Goal: Obtain resource: Download file/media

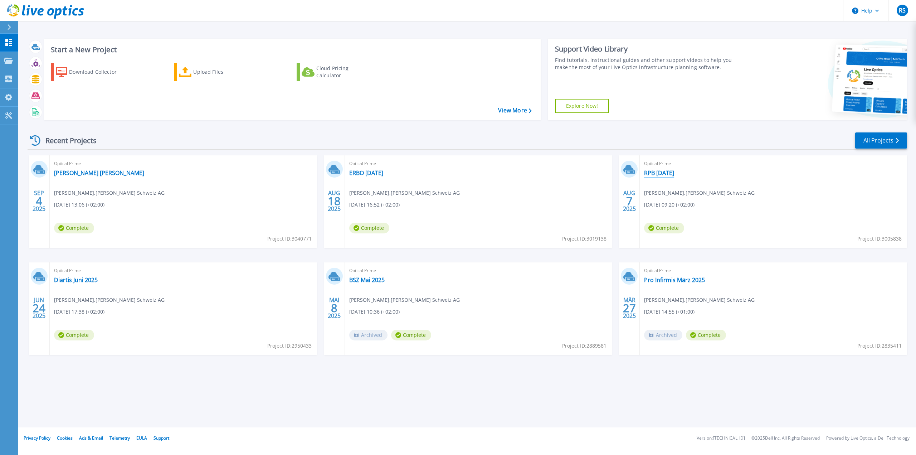
click at [659, 172] on link "RPB [DATE]" at bounding box center [659, 172] width 30 height 7
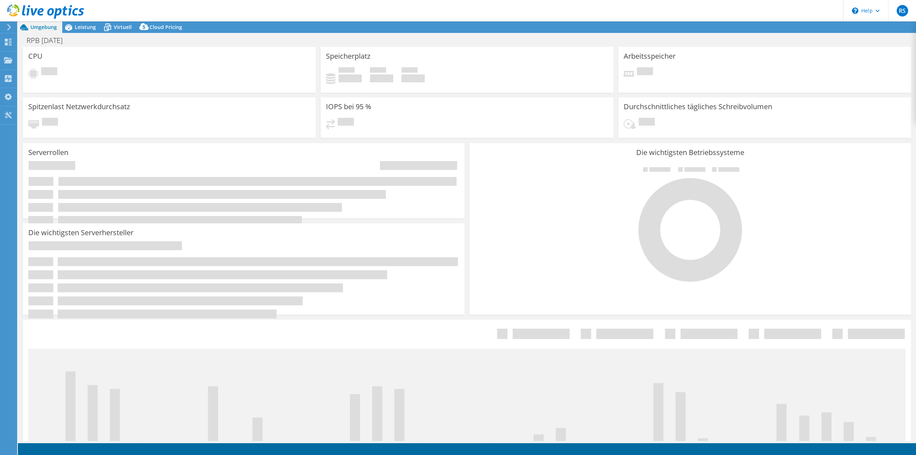
select select "USD"
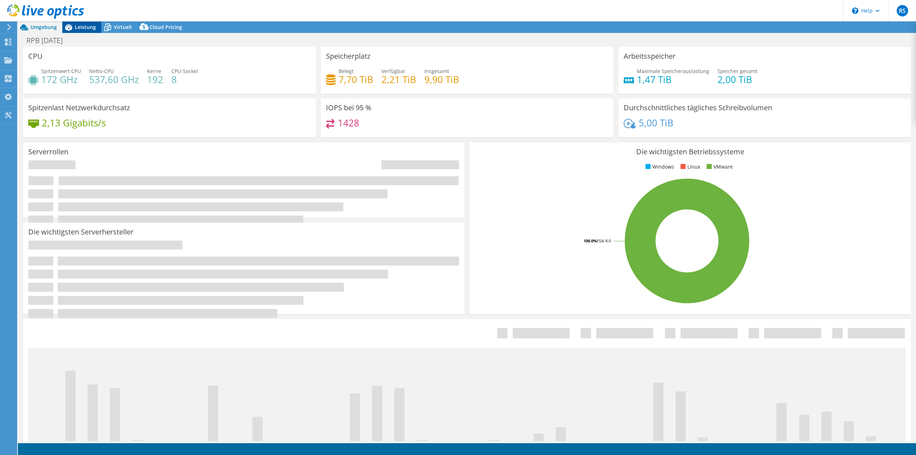
click at [84, 30] on span "Leistung" at bounding box center [85, 27] width 21 height 7
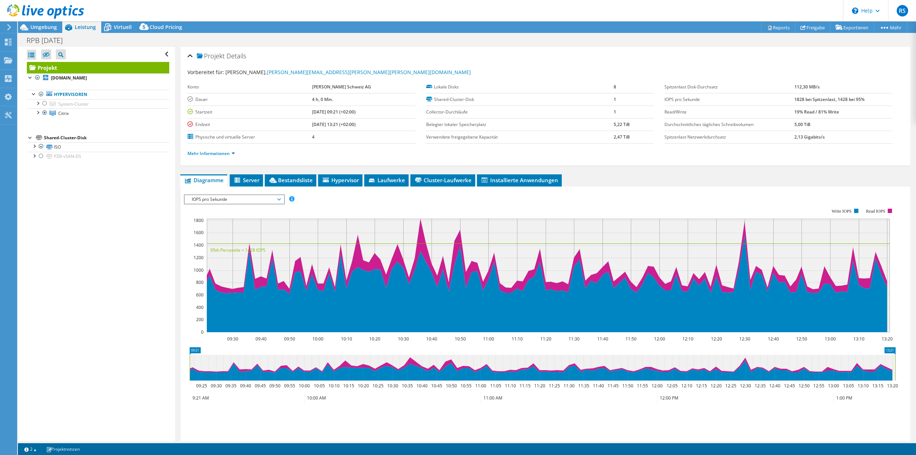
click at [226, 200] on span "IOPS pro Sekunde" at bounding box center [234, 199] width 92 height 9
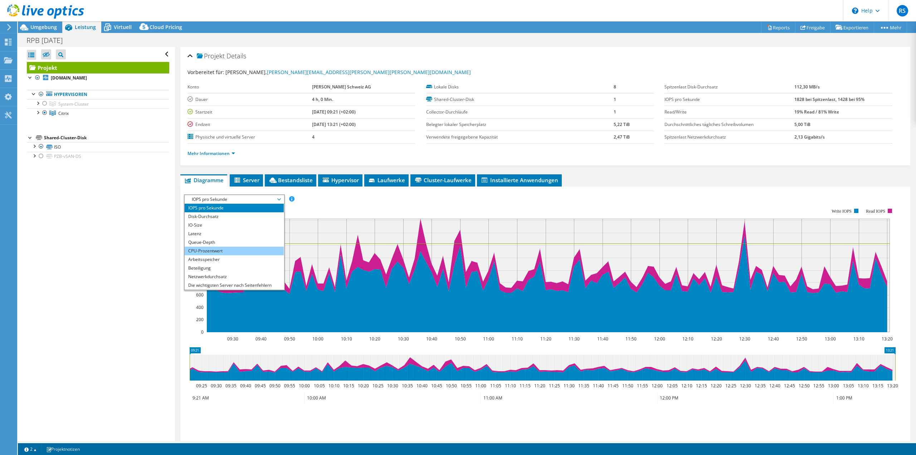
click at [211, 251] on li "CPU-Prozentwert" at bounding box center [234, 251] width 99 height 9
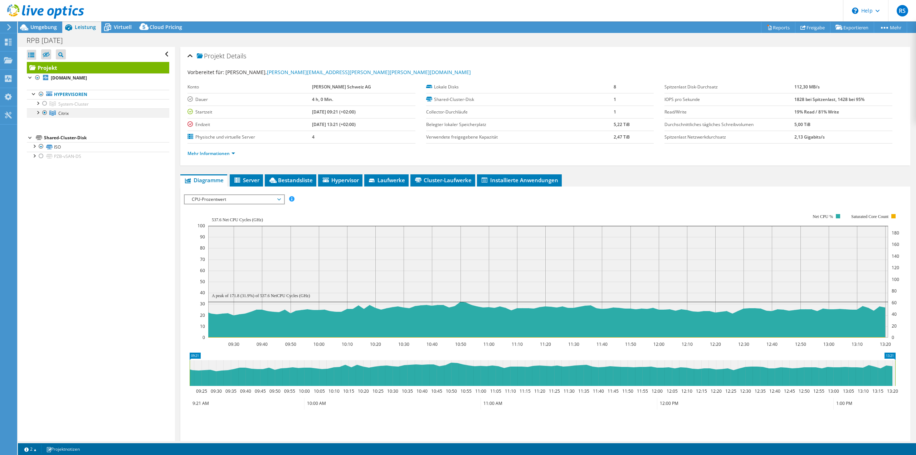
click at [38, 115] on div at bounding box center [37, 111] width 7 height 7
click at [253, 198] on span "CPU-Prozentwert" at bounding box center [234, 199] width 92 height 9
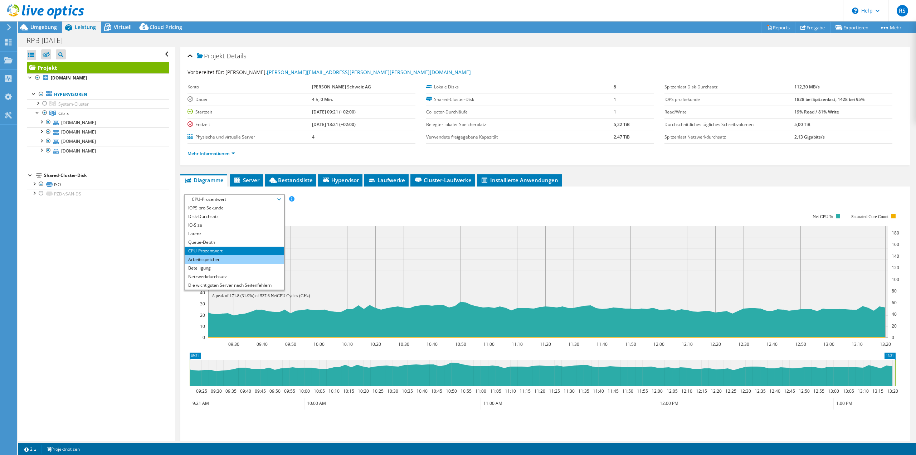
click at [211, 258] on li "Arbeitsspeicher" at bounding box center [234, 259] width 99 height 9
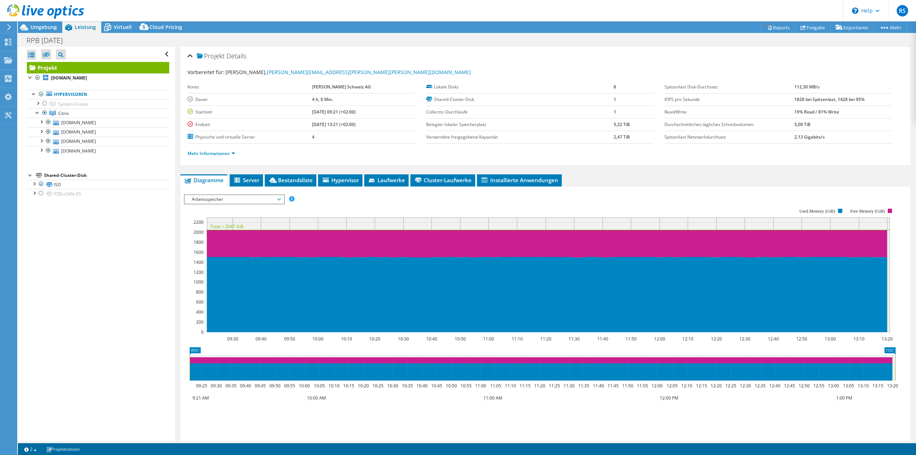
click at [226, 200] on span "Arbeitsspeicher" at bounding box center [234, 199] width 92 height 9
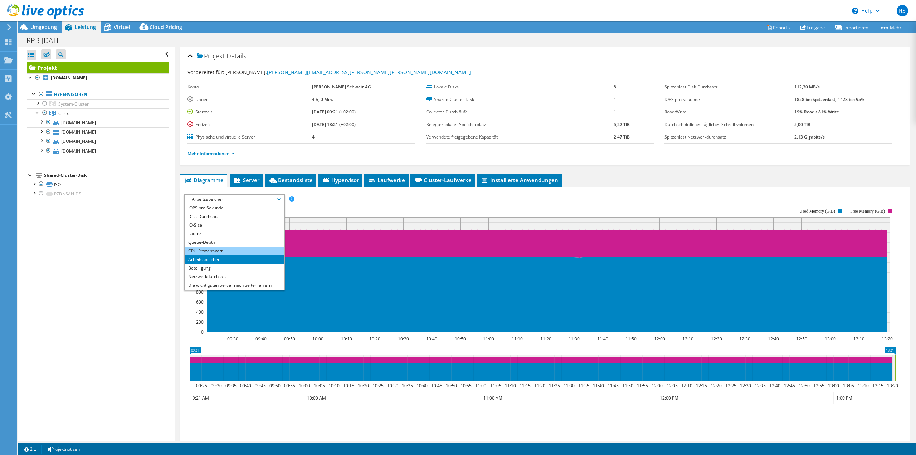
click at [224, 250] on li "CPU-Prozentwert" at bounding box center [234, 251] width 99 height 9
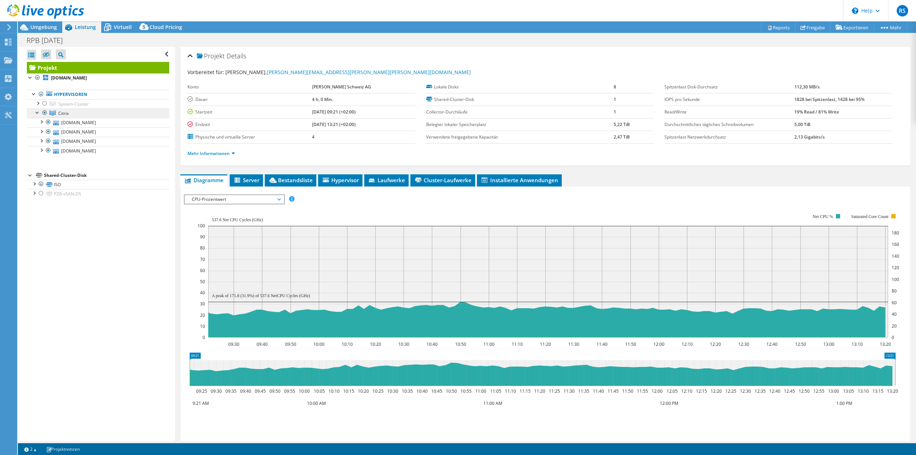
click at [70, 112] on link "Citrix" at bounding box center [98, 112] width 142 height 9
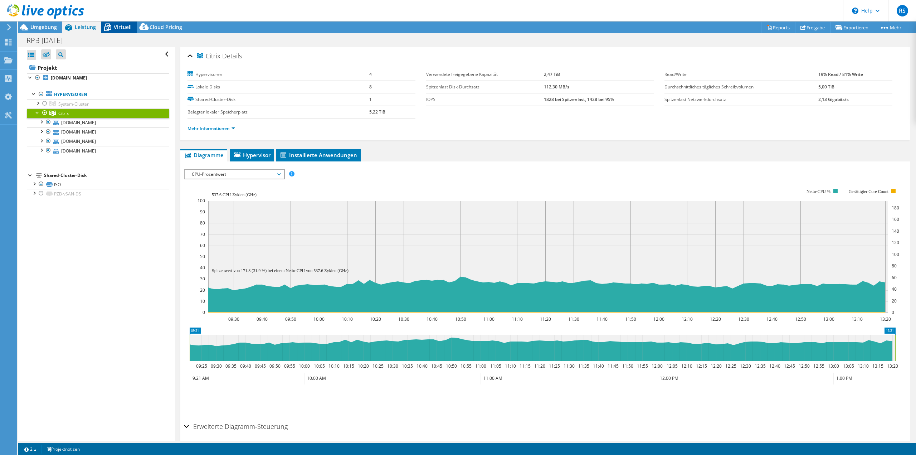
click at [120, 30] on span "Virtuell" at bounding box center [123, 27] width 18 height 7
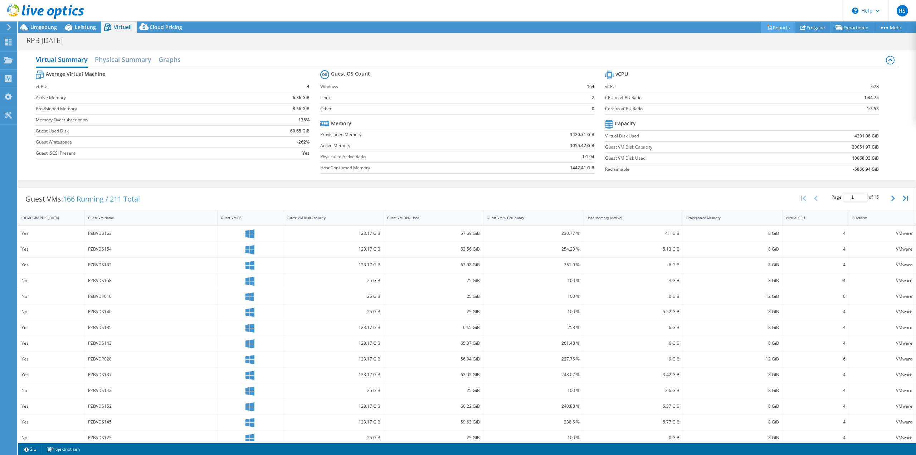
click at [777, 30] on link "Reports" at bounding box center [778, 27] width 34 height 11
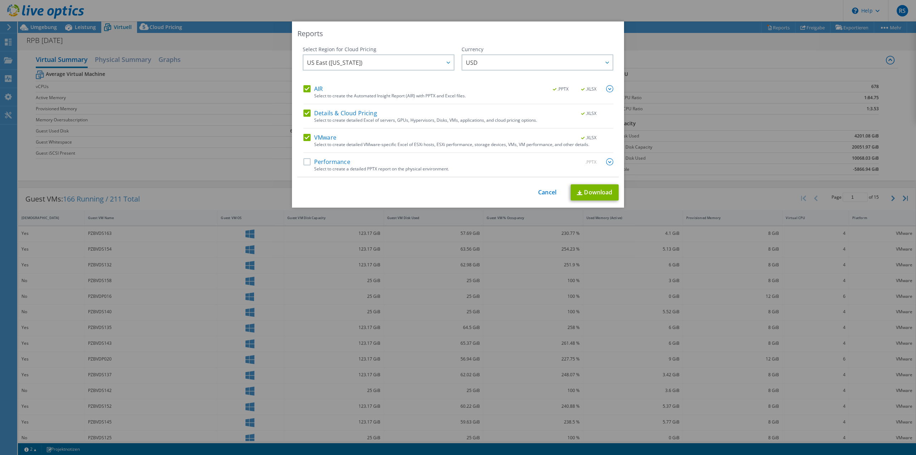
click at [318, 87] on label "AIR" at bounding box center [313, 88] width 19 height 7
click at [0, 0] on input "AIR" at bounding box center [0, 0] width 0 height 0
click at [318, 113] on label "Details & Cloud Pricing" at bounding box center [341, 113] width 74 height 7
click at [0, 0] on input "Details & Cloud Pricing" at bounding box center [0, 0] width 0 height 0
click at [587, 192] on link "Download" at bounding box center [595, 192] width 48 height 16
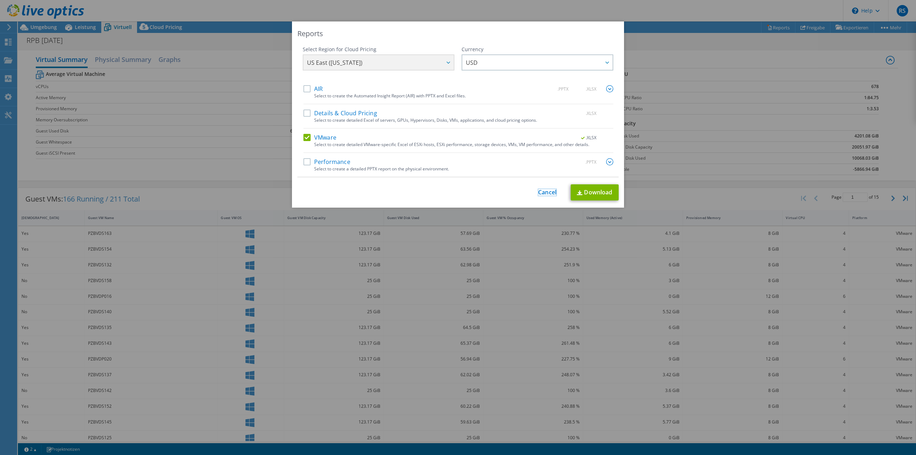
drag, startPoint x: 546, startPoint y: 194, endPoint x: 537, endPoint y: 197, distance: 10.1
click at [546, 193] on link "Cancel" at bounding box center [547, 192] width 18 height 7
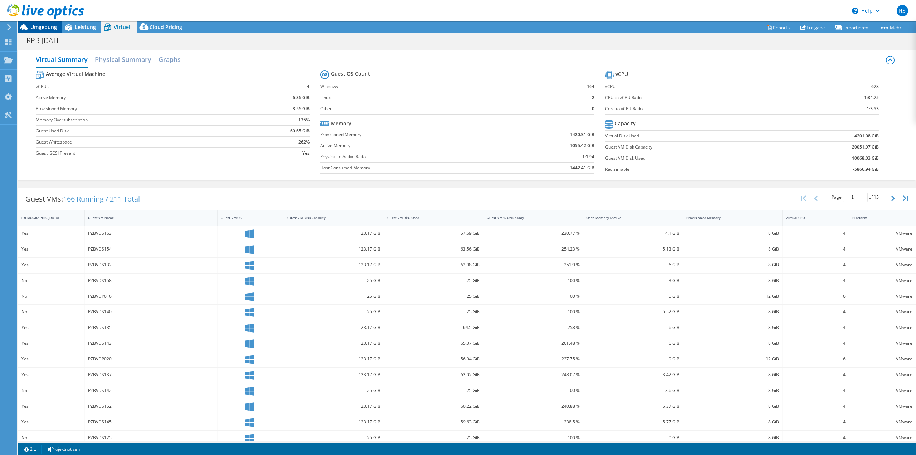
click at [39, 30] on span "Umgebung" at bounding box center [43, 27] width 26 height 7
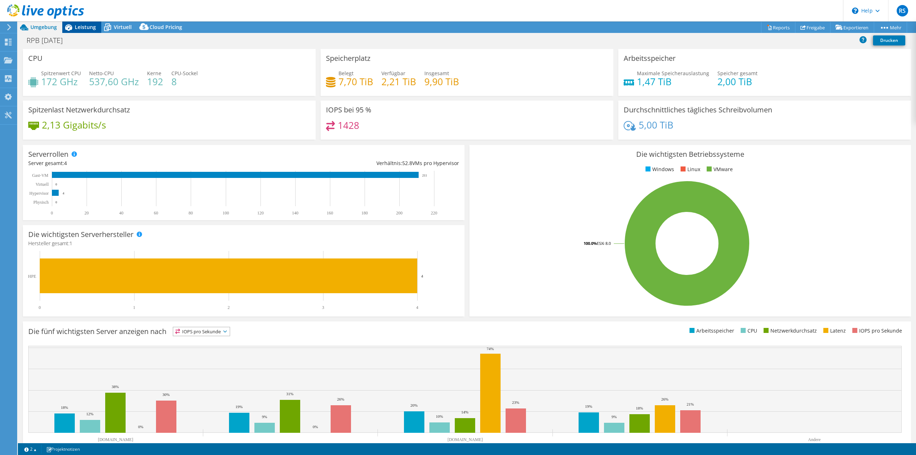
click at [80, 26] on span "Leistung" at bounding box center [85, 27] width 21 height 7
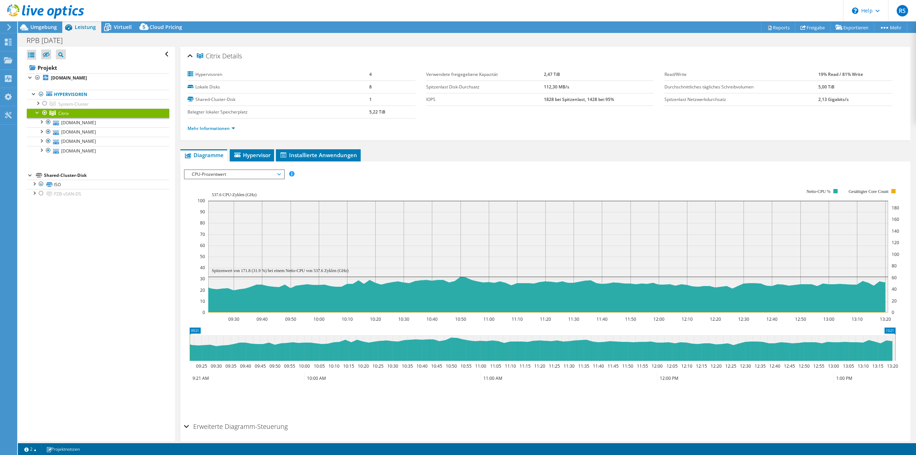
click at [223, 175] on span "CPU-Prozentwert" at bounding box center [234, 174] width 92 height 9
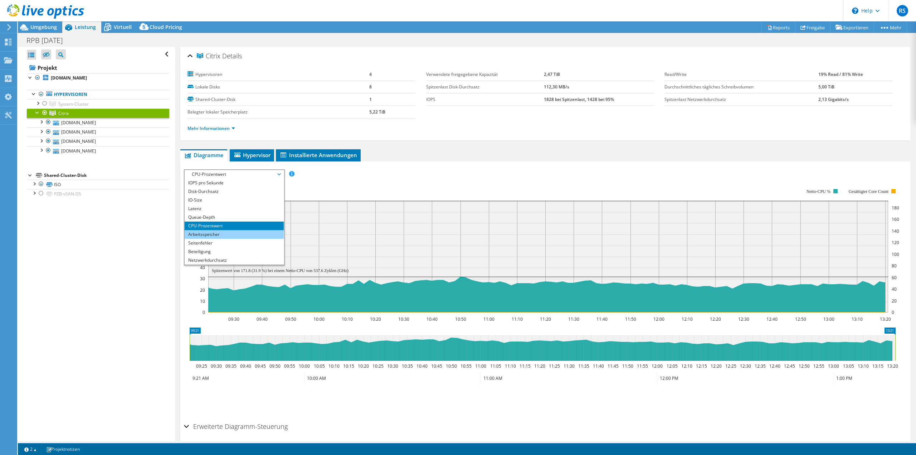
click at [217, 233] on li "Arbeitsspeicher" at bounding box center [234, 234] width 99 height 9
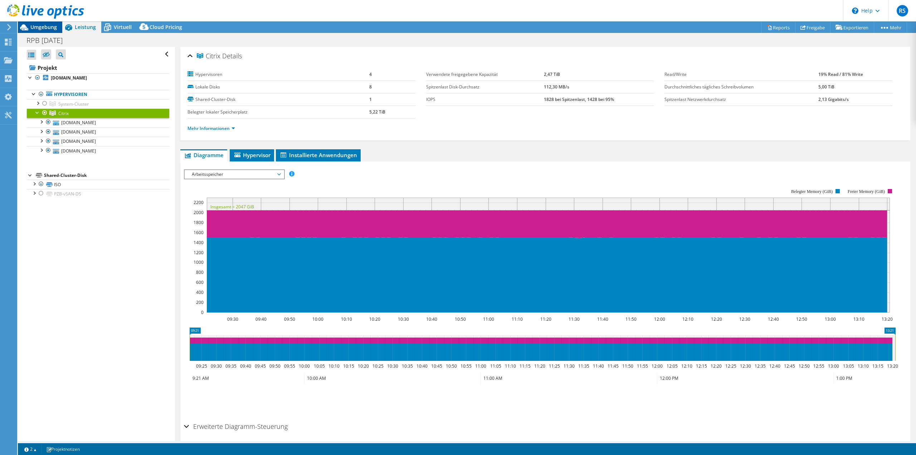
click at [33, 28] on span "Umgebung" at bounding box center [43, 27] width 26 height 7
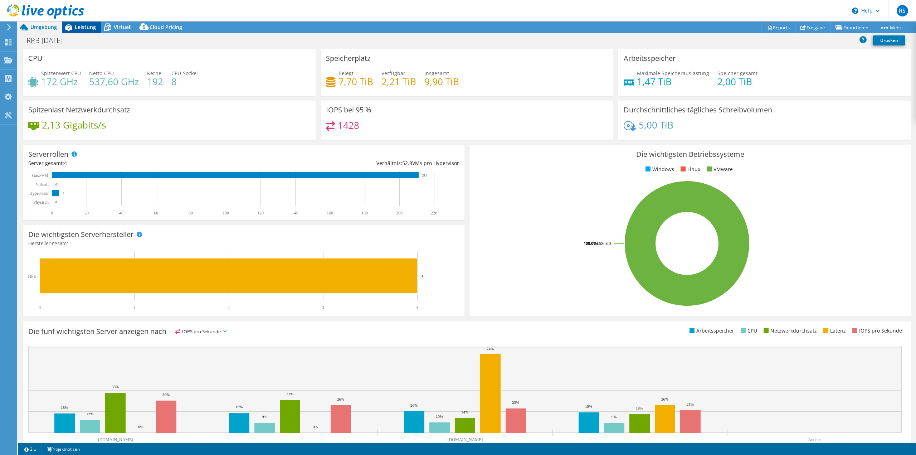
click at [76, 30] on div "Leistung" at bounding box center [81, 26] width 39 height 11
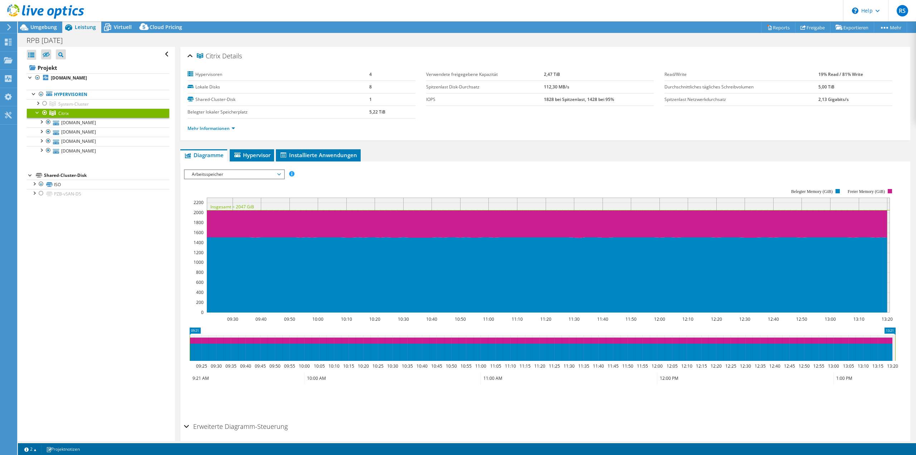
click at [235, 174] on span "Arbeitsspeicher" at bounding box center [234, 174] width 92 height 9
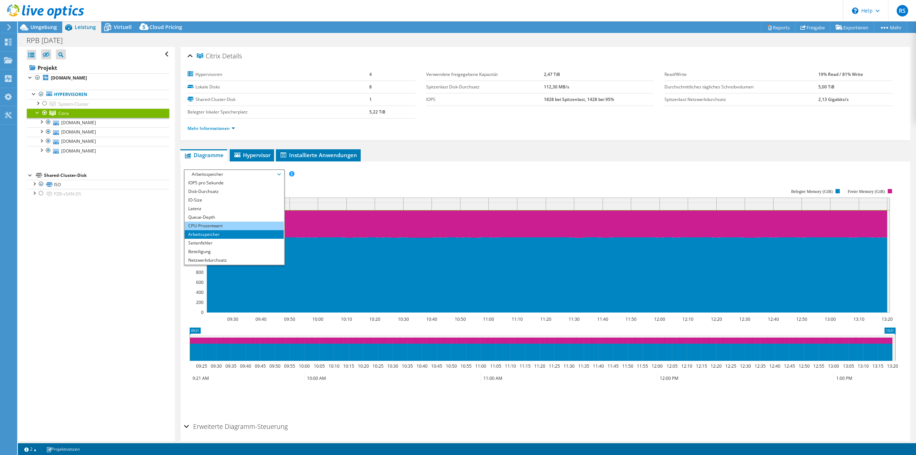
click at [221, 226] on li "CPU-Prozentwert" at bounding box center [234, 226] width 99 height 9
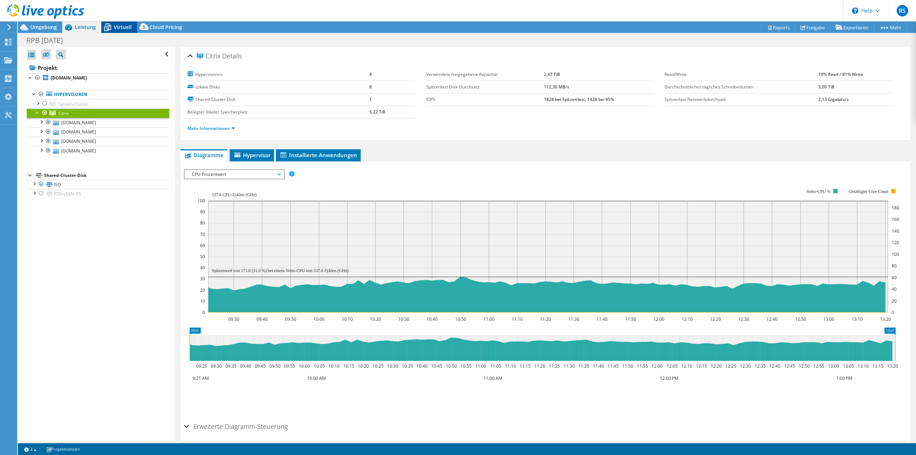
click at [115, 29] on span "Virtuell" at bounding box center [123, 27] width 18 height 7
